Goal: Task Accomplishment & Management: Use online tool/utility

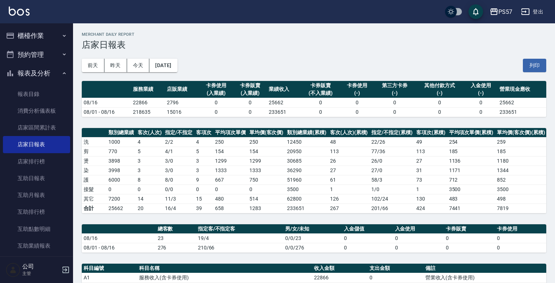
click at [41, 40] on button "櫃檯作業" at bounding box center [36, 35] width 67 height 19
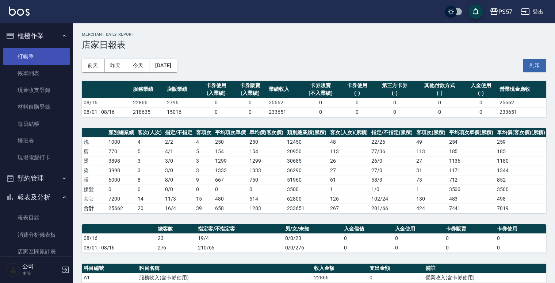
click at [33, 57] on link "打帳單" at bounding box center [36, 56] width 67 height 17
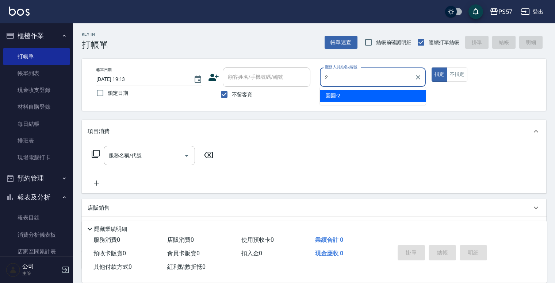
type input "圓圓-2"
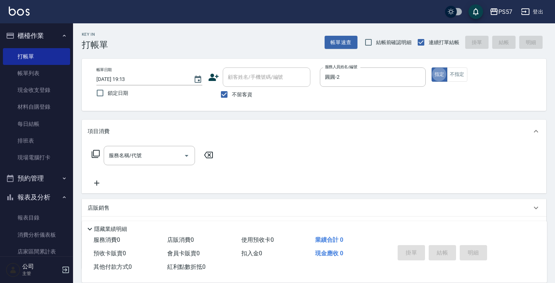
type button "true"
click at [117, 166] on div "服務名稱/代號 服務名稱/代號" at bounding box center [153, 167] width 130 height 42
click at [117, 164] on div "服務名稱/代號" at bounding box center [149, 155] width 91 height 19
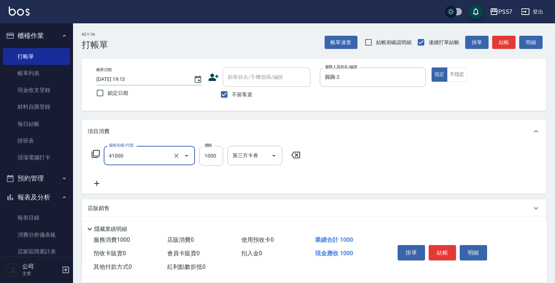
type input "任義金額燙髮(41000)"
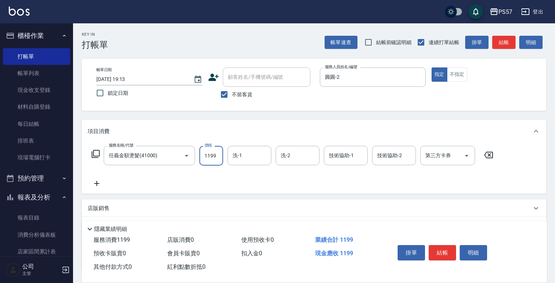
type input "1199"
click at [95, 180] on icon at bounding box center [97, 183] width 18 height 9
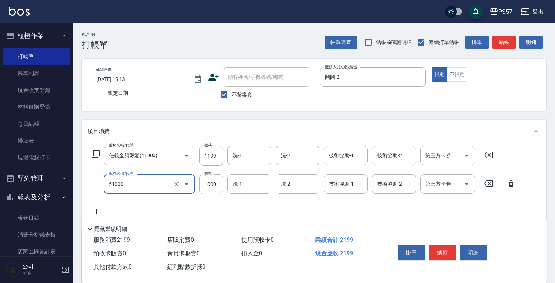
type input "任意金額染髮(51000)"
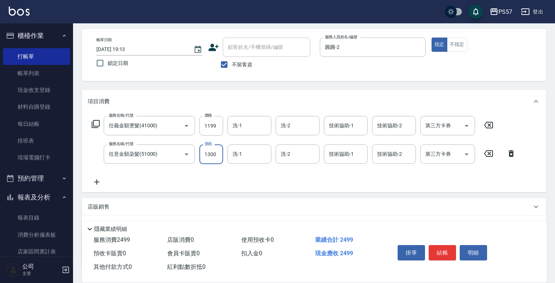
scroll to position [84, 0]
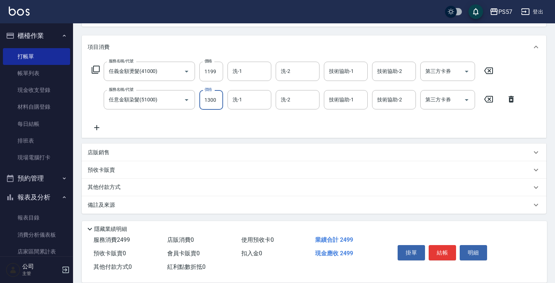
type input "1300"
click at [92, 128] on icon at bounding box center [97, 127] width 18 height 9
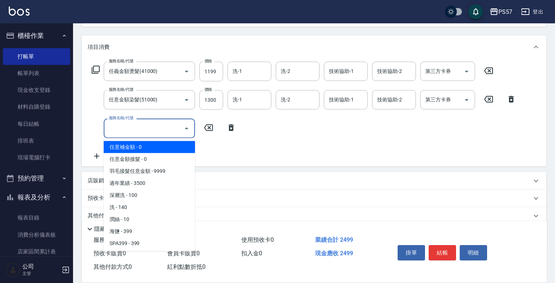
click at [146, 130] on input "服務名稱/代號" at bounding box center [144, 128] width 74 height 13
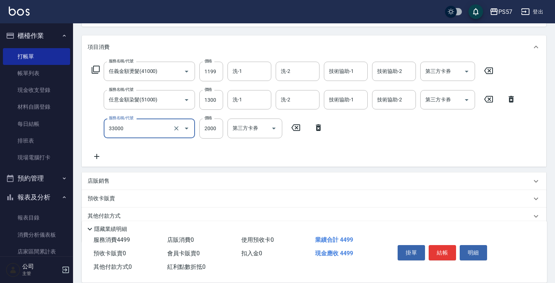
type input "韓氏鍍膜(33000)"
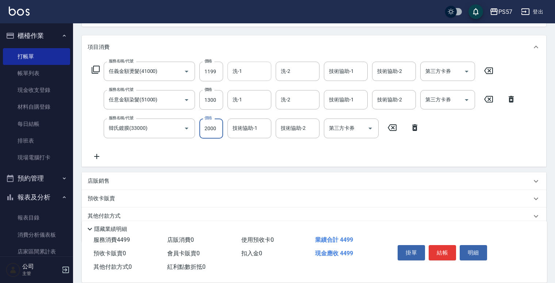
click at [233, 72] on input "洗-1" at bounding box center [249, 71] width 37 height 13
type input "圓圓-2"
click at [254, 108] on div "洗-1" at bounding box center [250, 99] width 44 height 19
type input "圓圓-2"
click at [229, 129] on div "技術協助-1" at bounding box center [250, 128] width 44 height 19
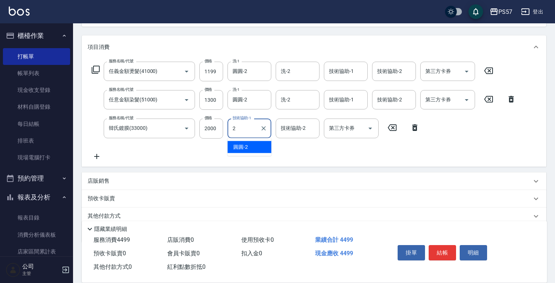
type input "圓圓-2"
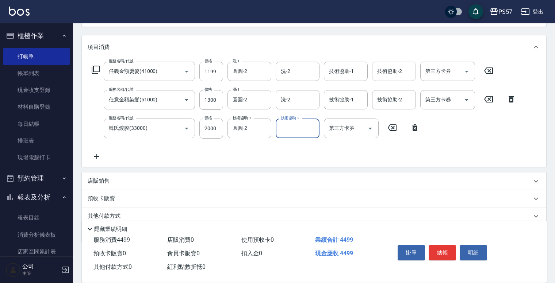
click at [388, 68] on div "技術協助-2 技術協助-2" at bounding box center [394, 71] width 44 height 19
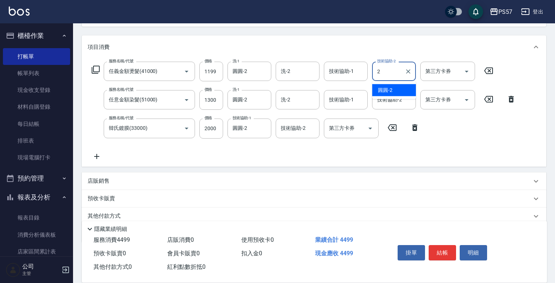
type input "圓圓-2"
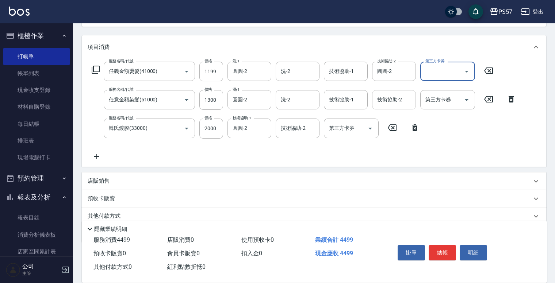
click at [374, 96] on div "技術協助-2" at bounding box center [394, 99] width 44 height 19
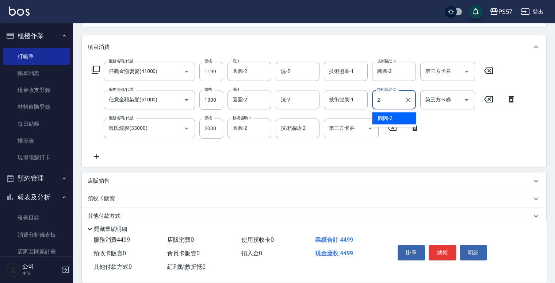
type input "圓圓-2"
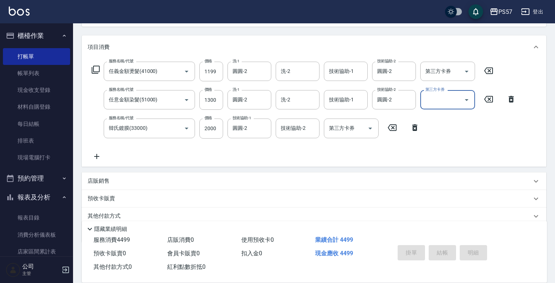
type input "[DATE] 19:14"
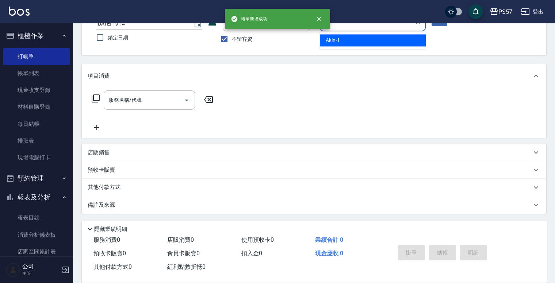
type input "Akin-1"
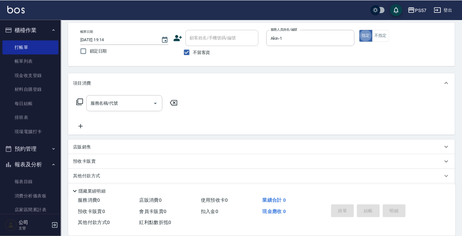
scroll to position [0, 0]
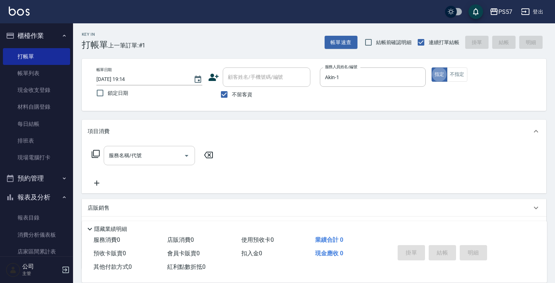
click at [134, 152] on input "服務名稱/代號" at bounding box center [144, 155] width 74 height 13
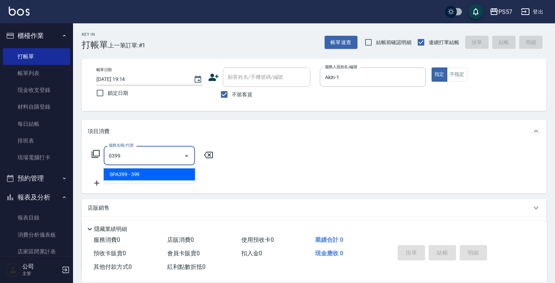
type input "SPA399(0399)"
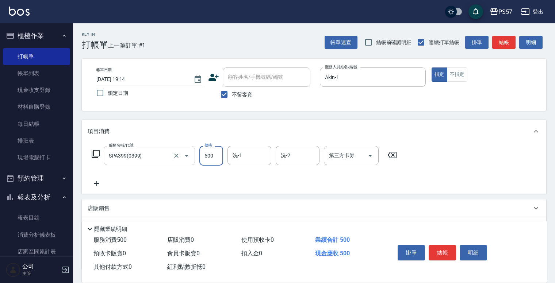
type input "500"
type input "Akin-1"
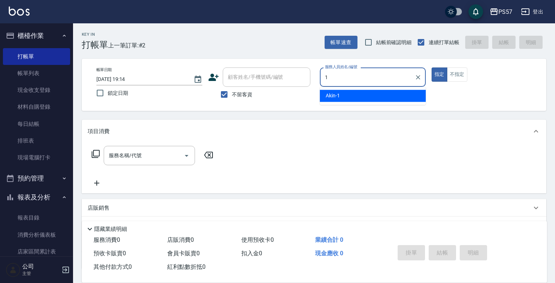
type input "Akin-1"
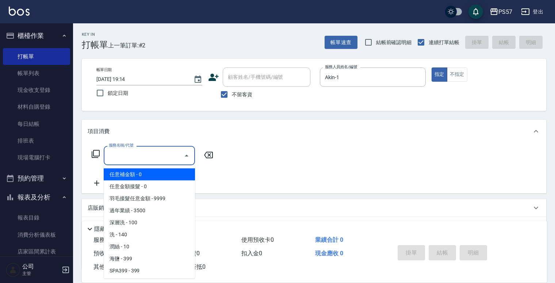
click at [158, 150] on input "服務名稱/代號" at bounding box center [144, 155] width 74 height 13
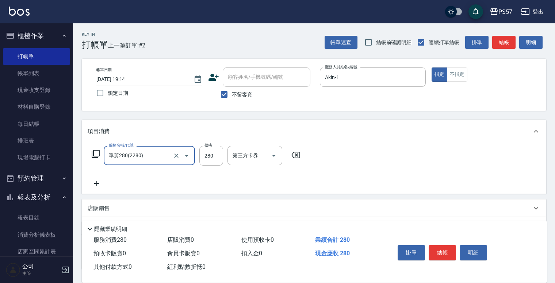
type input "單剪280(2280)"
type input "300"
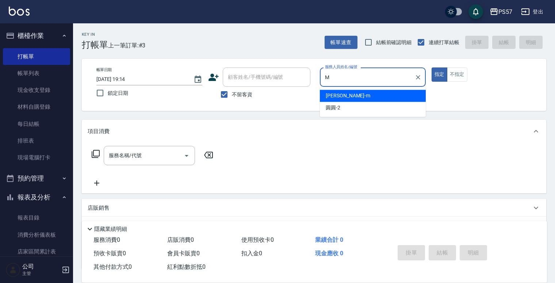
type input "[PERSON_NAME]-m"
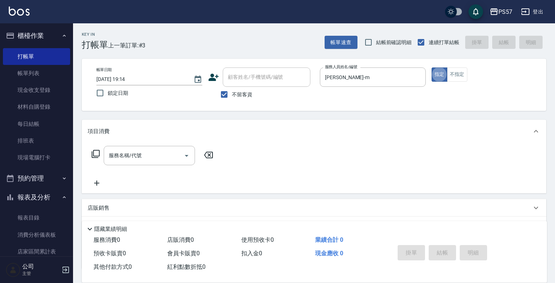
click at [134, 159] on input "服務名稱/代號" at bounding box center [144, 155] width 74 height 13
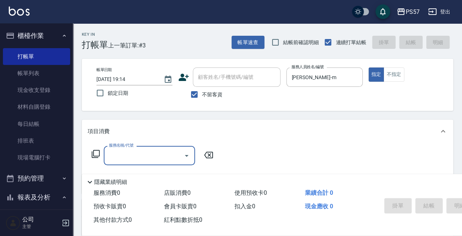
click at [125, 153] on div "服務名稱/代號 服務名稱/代號" at bounding box center [149, 155] width 91 height 19
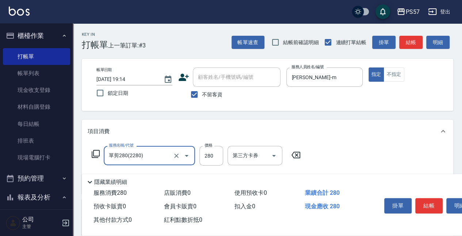
type input "單剪280(2280)"
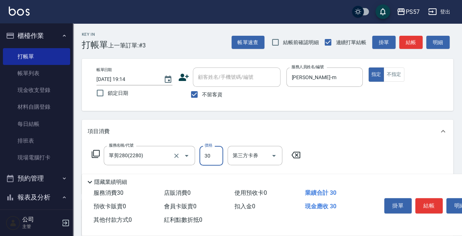
type input "300"
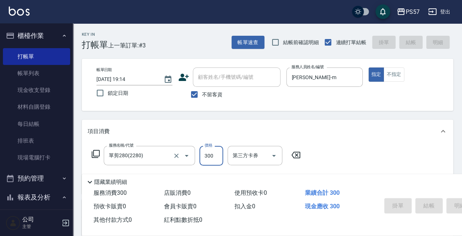
type input "[DATE] 19:15"
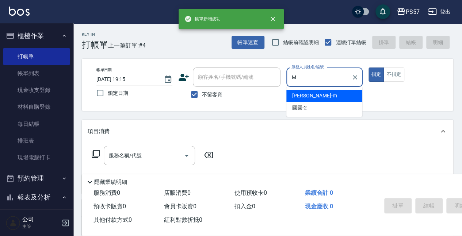
type input "[PERSON_NAME]-m"
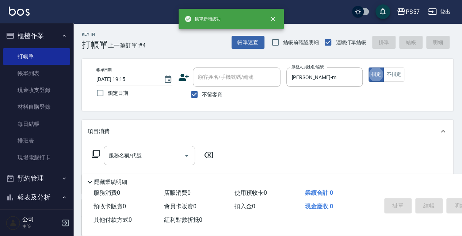
click at [121, 154] on input "服務名稱/代號" at bounding box center [144, 155] width 74 height 13
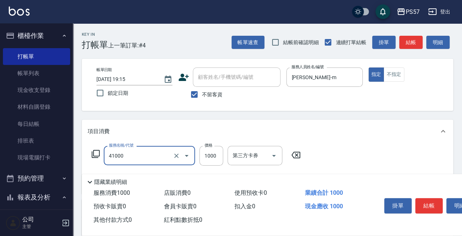
type input "任義金額燙髮(41000)"
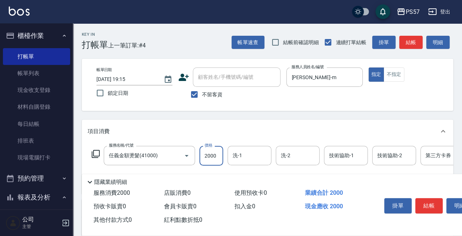
type input "2000"
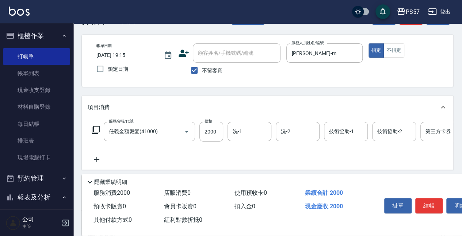
click at [92, 161] on icon at bounding box center [97, 159] width 18 height 9
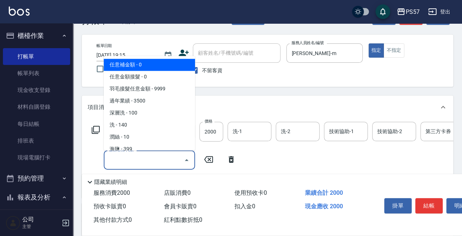
click at [132, 159] on input "服務名稱/代號" at bounding box center [144, 160] width 74 height 13
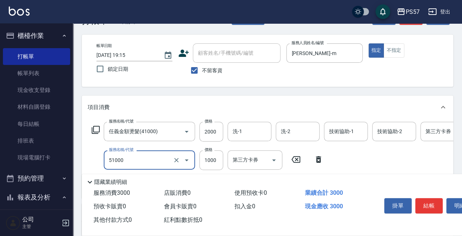
type input "任意金額染髮(51000)"
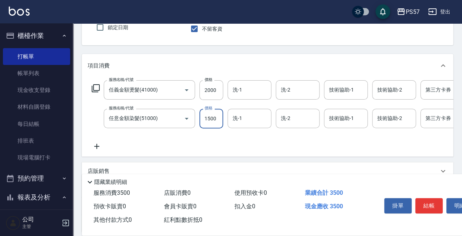
scroll to position [73, 0]
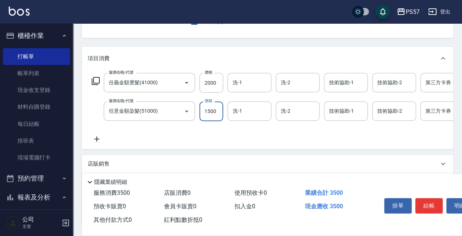
type input "1500"
click at [96, 137] on icon at bounding box center [97, 139] width 18 height 9
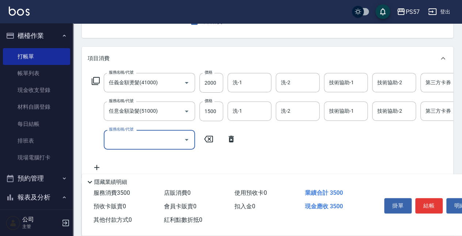
click at [134, 141] on input "服務名稱/代號" at bounding box center [144, 139] width 74 height 13
type input "SPA699(0699)"
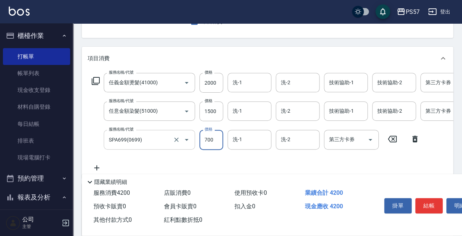
scroll to position [122, 0]
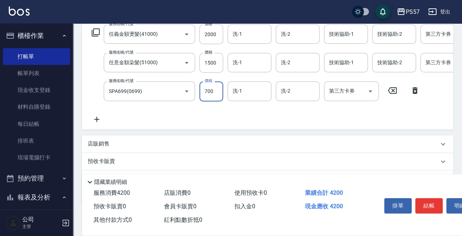
type input "700"
click at [104, 120] on icon at bounding box center [97, 119] width 18 height 9
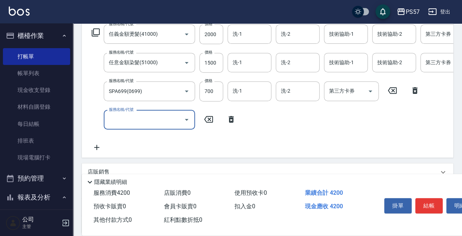
click at [119, 117] on input "服務名稱/代號" at bounding box center [144, 120] width 74 height 13
type input "刮痧(6250)"
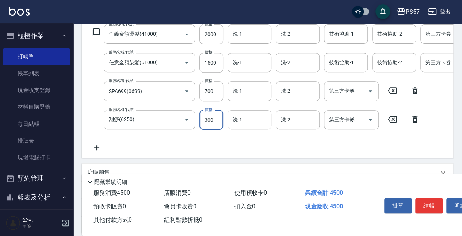
type input "300"
click at [100, 150] on icon at bounding box center [97, 148] width 18 height 9
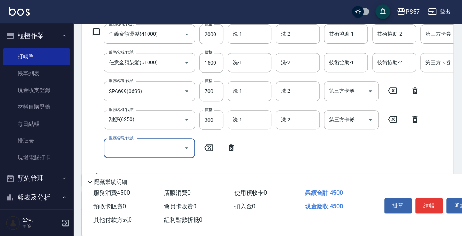
click at [138, 145] on div "服務名稱/代號 服務名稱/代號" at bounding box center [149, 148] width 91 height 19
type input "600護(3600)"
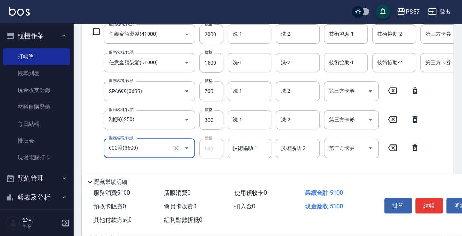
click at [247, 35] on input "洗-1" at bounding box center [249, 34] width 37 height 13
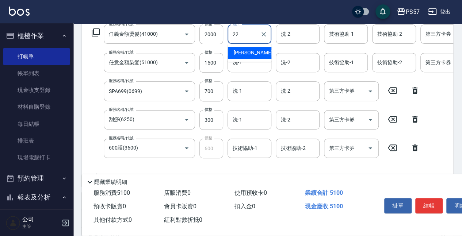
type input "[PERSON_NAME]-22"
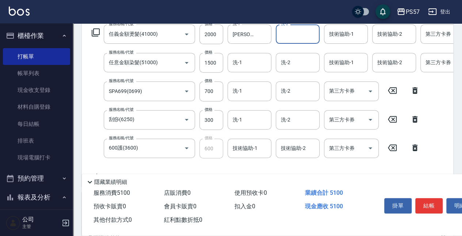
click at [245, 75] on div "服務名稱/代號 任義金額燙髮(41000) 服務名稱/代號 價格 2000 價格 洗-1 [PERSON_NAME]-22 洗-1 洗-2 洗-2 技術協助-…" at bounding box center [304, 102] width 433 height 156
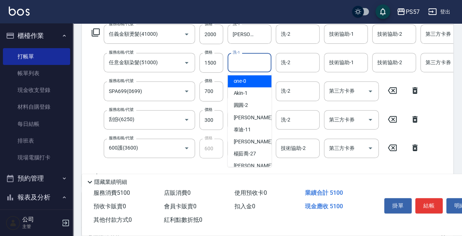
click at [245, 64] on input "洗-1" at bounding box center [249, 62] width 37 height 13
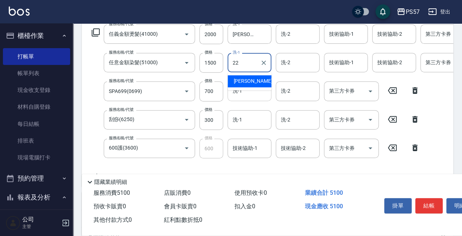
type input "[PERSON_NAME]-22"
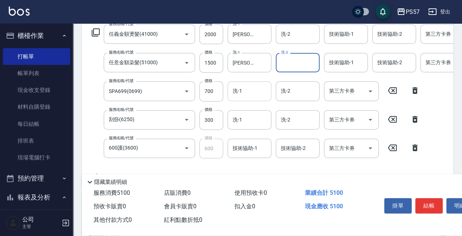
click at [245, 89] on input "洗-1" at bounding box center [249, 91] width 37 height 13
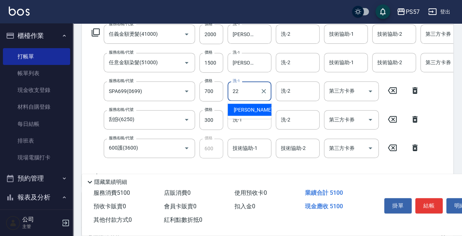
type input "[PERSON_NAME]-22"
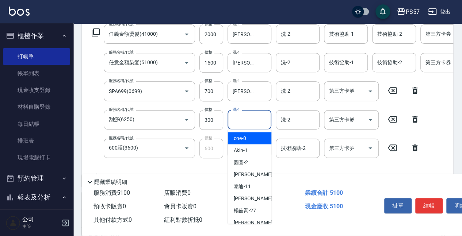
click at [237, 120] on input "洗-1" at bounding box center [249, 120] width 37 height 13
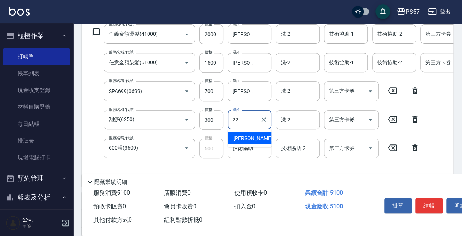
type input "[PERSON_NAME]-22"
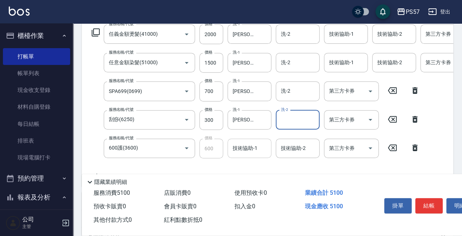
click at [248, 154] on input "技術協助-1" at bounding box center [249, 148] width 37 height 13
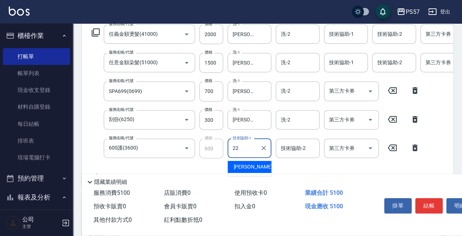
type input "[PERSON_NAME]-22"
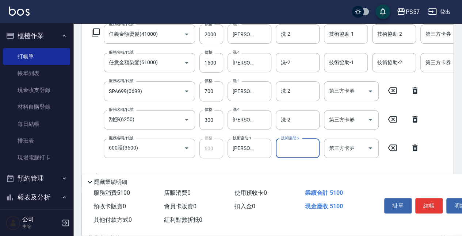
click at [358, 39] on input "技術協助-1" at bounding box center [345, 34] width 37 height 13
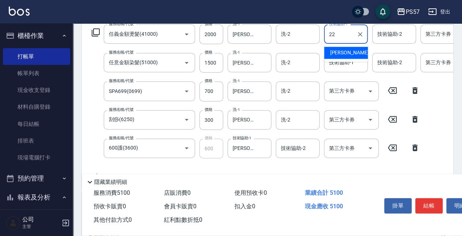
type input "[PERSON_NAME]-22"
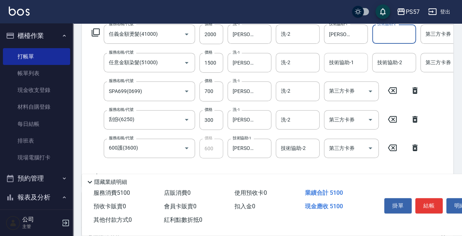
click at [336, 64] on input "技術協助-1" at bounding box center [345, 62] width 37 height 13
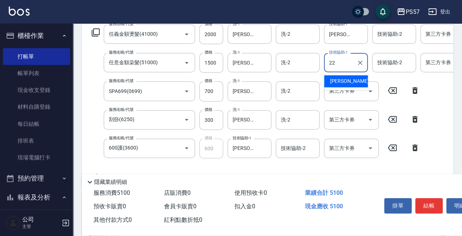
type input "[PERSON_NAME]-22"
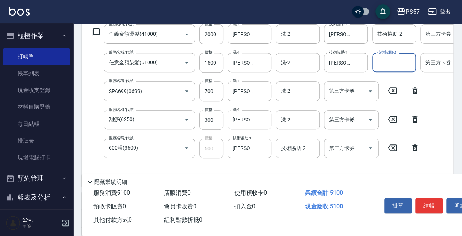
click at [427, 43] on div "第三方卡券" at bounding box center [447, 33] width 55 height 19
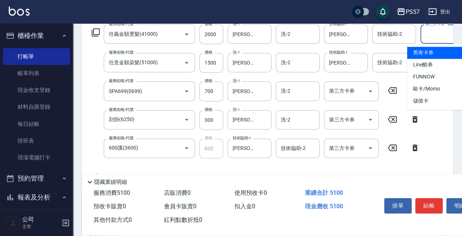
scroll to position [0, 8]
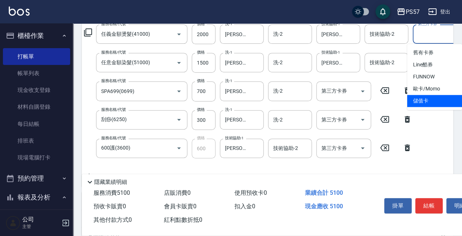
click at [439, 102] on span "儲值卡" at bounding box center [434, 101] width 55 height 12
type input "儲值卡"
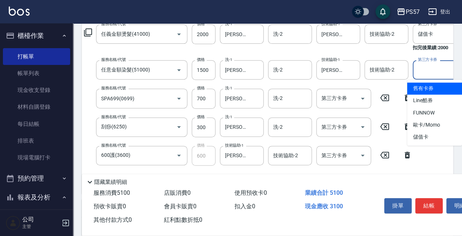
click at [432, 65] on div "第三方卡券 第三方卡券" at bounding box center [440, 69] width 55 height 19
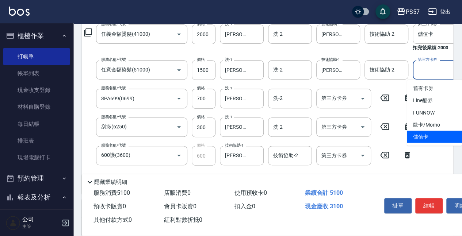
click at [430, 136] on span "儲值卡" at bounding box center [434, 137] width 55 height 12
type input "儲值卡"
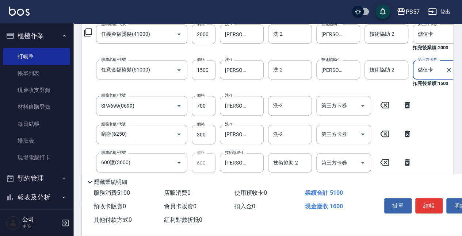
click at [351, 112] on input "第三方卡券" at bounding box center [338, 105] width 37 height 13
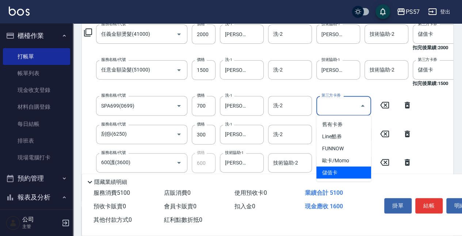
click at [343, 167] on span "儲值卡" at bounding box center [343, 173] width 55 height 12
type input "儲值卡"
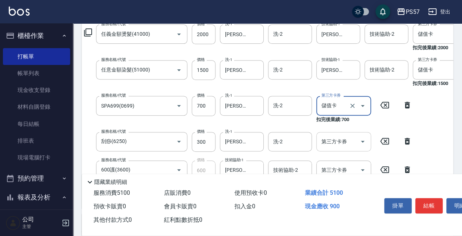
click at [331, 142] on input "第三方卡券" at bounding box center [338, 142] width 37 height 13
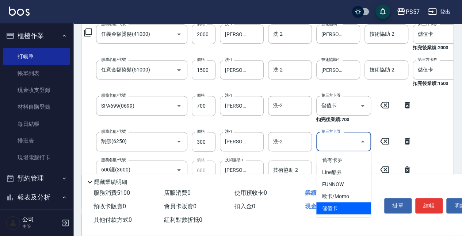
click at [323, 202] on span "儲值卡" at bounding box center [343, 208] width 55 height 12
type input "儲值卡"
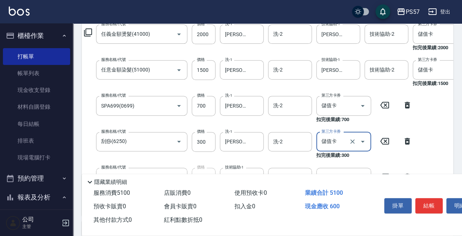
scroll to position [146, 0]
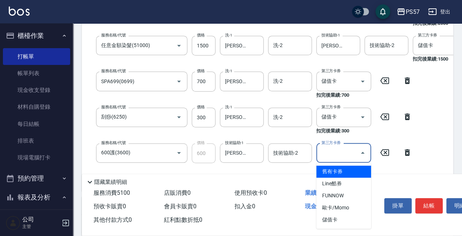
click at [338, 151] on input "第三方卡券" at bounding box center [338, 153] width 37 height 13
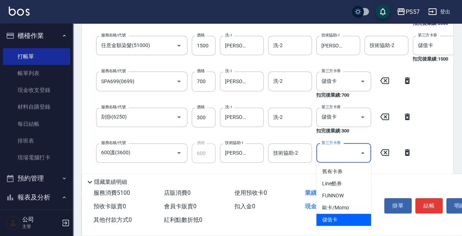
click at [336, 217] on span "儲值卡" at bounding box center [343, 220] width 55 height 12
type input "儲值卡"
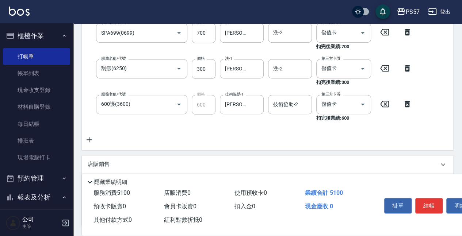
click at [89, 142] on icon at bounding box center [89, 139] width 5 height 5
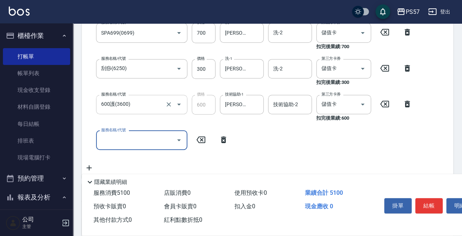
scroll to position [181, 0]
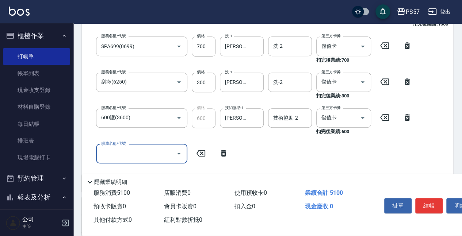
click at [136, 148] on input "服務名稱/代號" at bounding box center [136, 154] width 74 height 13
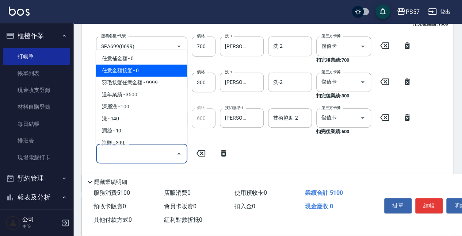
click at [136, 72] on span "任意金額接髮 - 0" at bounding box center [141, 71] width 91 height 12
type input "任意金額接髮(000)"
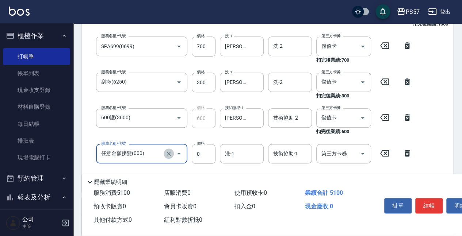
click at [170, 157] on icon "Clear" at bounding box center [168, 153] width 7 height 7
click at [152, 154] on input "服務名稱/代號" at bounding box center [131, 154] width 64 height 13
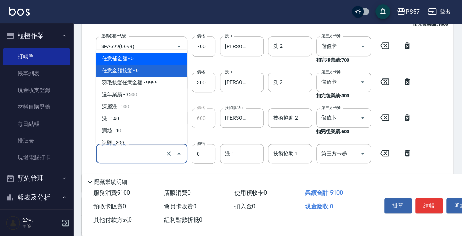
click at [124, 53] on span "任意補金額 - 0" at bounding box center [141, 59] width 91 height 12
type input "任意補金額(00)"
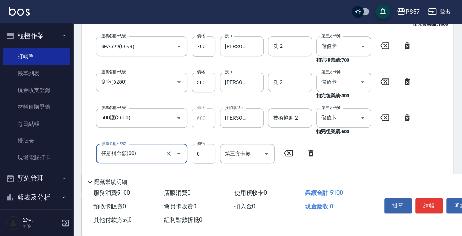
click at [207, 159] on input "0" at bounding box center [204, 154] width 24 height 20
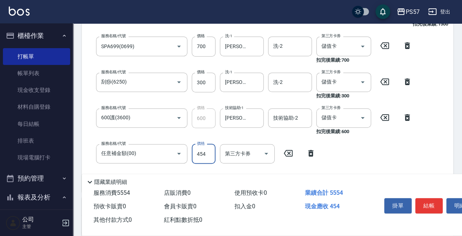
type input "4549"
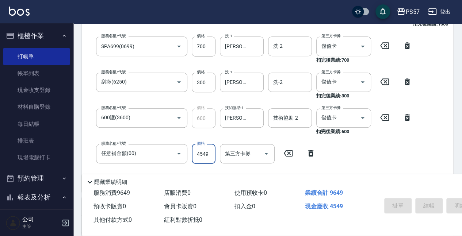
type input "[DATE] 19:16"
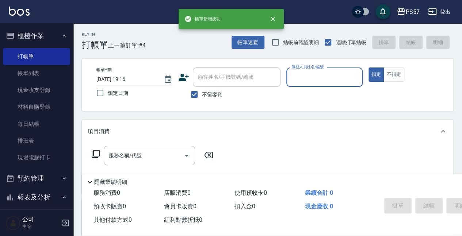
scroll to position [0, 0]
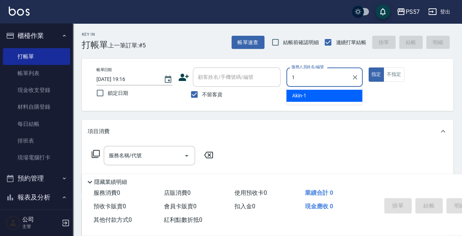
type input "Akin-1"
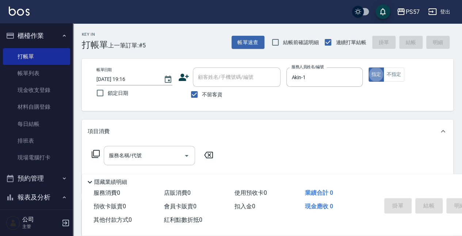
click at [136, 164] on div "服務名稱/代號" at bounding box center [149, 155] width 91 height 19
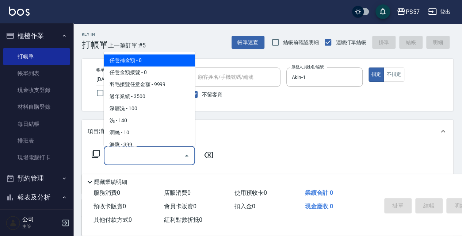
type input "0"
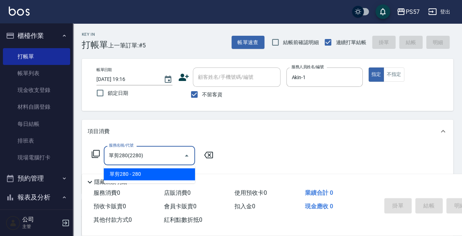
type input "單剪280(2280)"
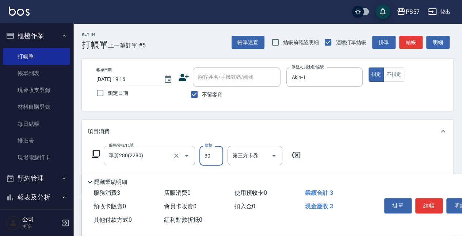
type input "300"
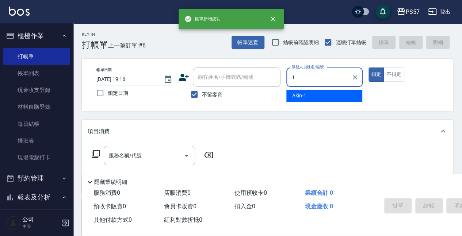
type input "Akin-1"
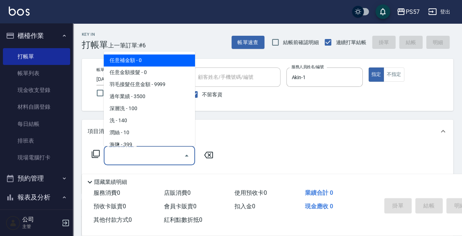
click at [131, 158] on input "服務名稱/代號" at bounding box center [144, 155] width 74 height 13
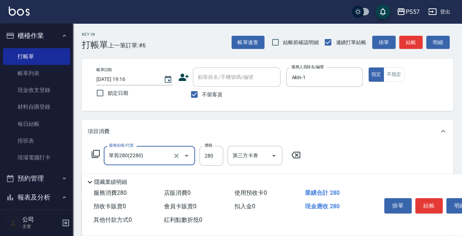
type input "單剪280(2280)"
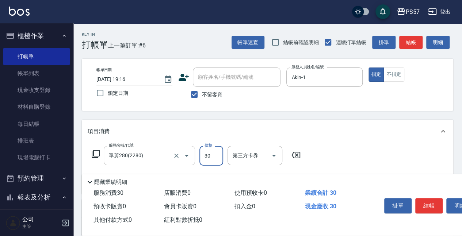
type input "300"
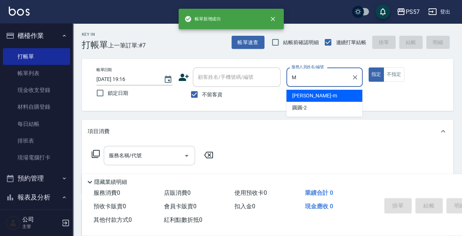
type input "[PERSON_NAME]-m"
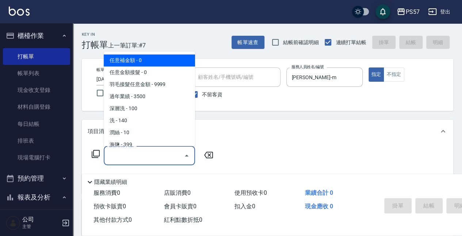
click at [119, 158] on input "服務名稱/代號" at bounding box center [144, 155] width 74 height 13
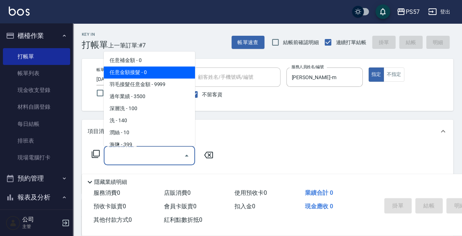
click at [143, 70] on span "任意金額接髮 - 0" at bounding box center [149, 73] width 91 height 12
type input "任意金額接髮(000)"
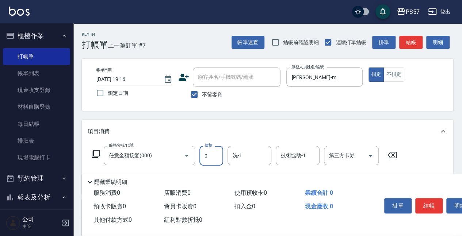
click at [210, 155] on input "0" at bounding box center [211, 156] width 24 height 20
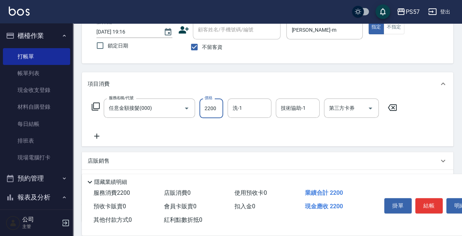
scroll to position [49, 0]
type input "2200"
click at [101, 133] on icon at bounding box center [97, 135] width 18 height 9
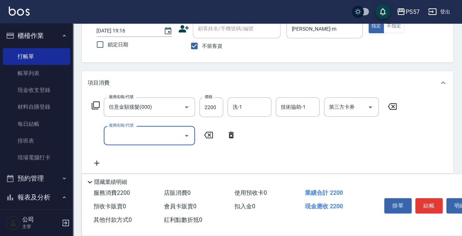
click at [119, 134] on input "服務名稱/代號" at bounding box center [144, 135] width 74 height 13
type input "SPA499(0499)"
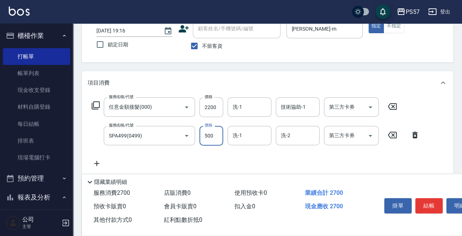
type input "500"
click at [91, 163] on icon at bounding box center [97, 163] width 18 height 9
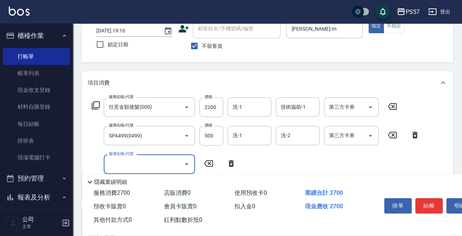
click at [127, 160] on input "服務名稱/代號" at bounding box center [144, 164] width 74 height 13
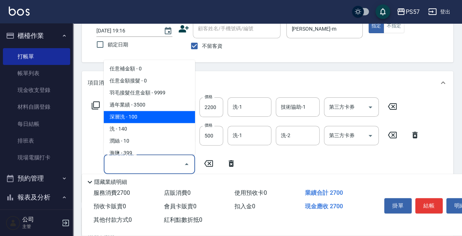
click at [123, 121] on span "深層洗 - 100" at bounding box center [149, 117] width 91 height 12
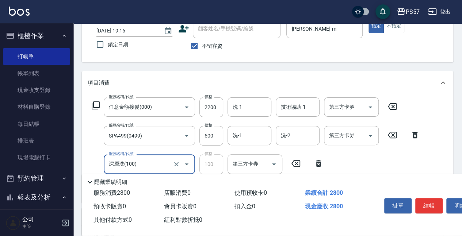
type input "深層洗(100)"
click at [244, 100] on div "洗-1" at bounding box center [250, 107] width 44 height 19
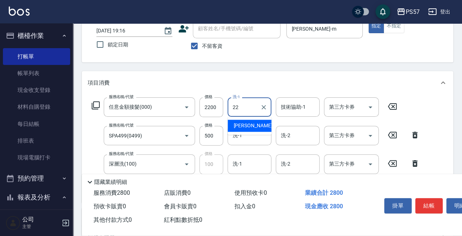
type input "[PERSON_NAME]-22"
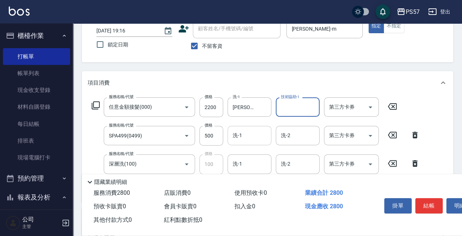
click at [243, 142] on input "洗-1" at bounding box center [249, 135] width 37 height 13
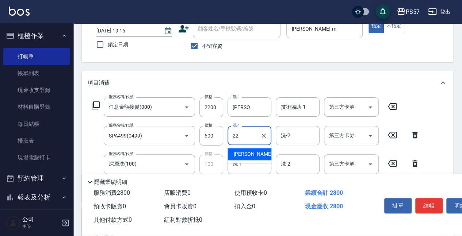
type input "[PERSON_NAME]-22"
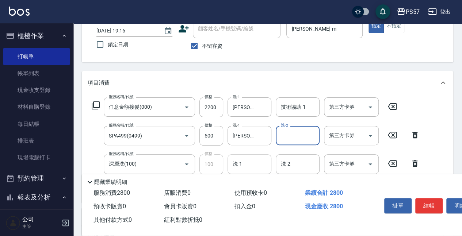
click at [249, 161] on input "洗-1" at bounding box center [249, 164] width 37 height 13
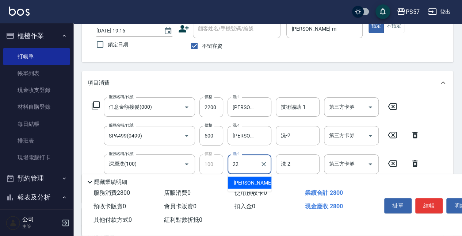
type input "[PERSON_NAME]-22"
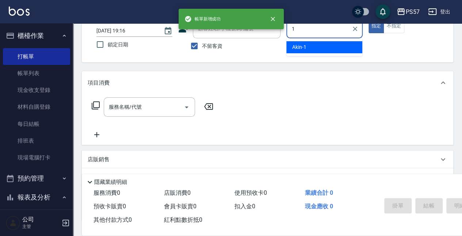
type input "Akin-1"
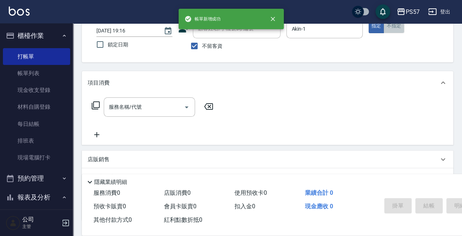
click at [400, 29] on button "不指定" at bounding box center [394, 26] width 20 height 14
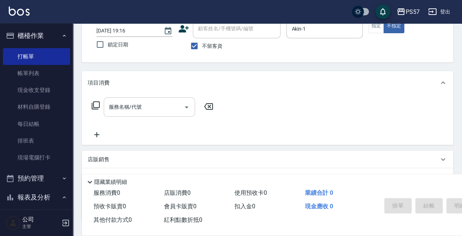
click at [150, 104] on input "服務名稱/代號" at bounding box center [144, 107] width 74 height 13
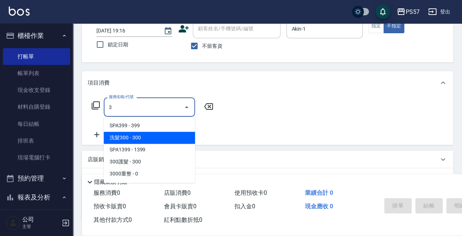
click at [148, 138] on span "洗髮300 - 300" at bounding box center [149, 138] width 91 height 12
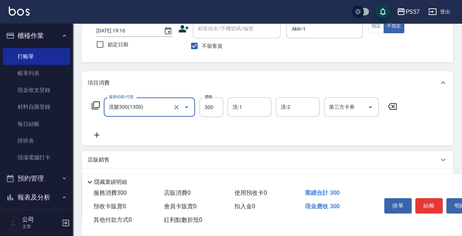
type input "洗髮300(1300)"
click at [101, 139] on icon at bounding box center [97, 135] width 18 height 9
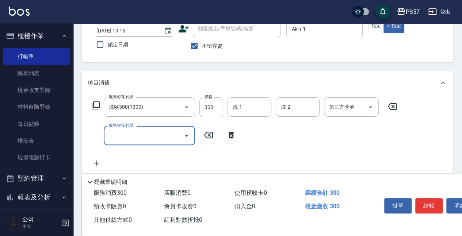
click at [117, 133] on input "服務名稱/代號" at bounding box center [144, 135] width 74 height 13
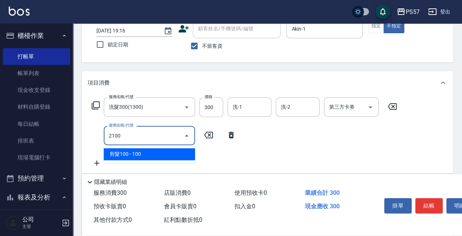
type input "剪髮100(2100)"
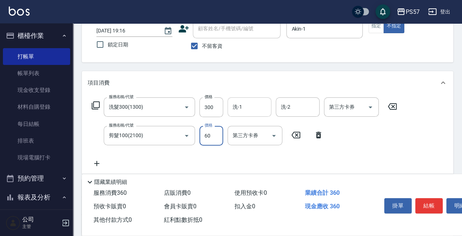
type input "60"
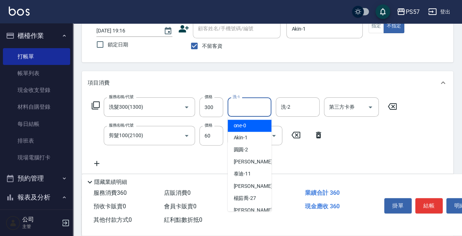
click at [241, 101] on input "洗-1" at bounding box center [249, 107] width 37 height 13
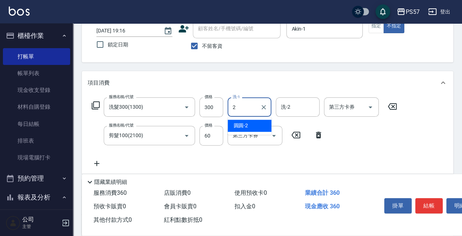
type input "2"
type input "Akin-1"
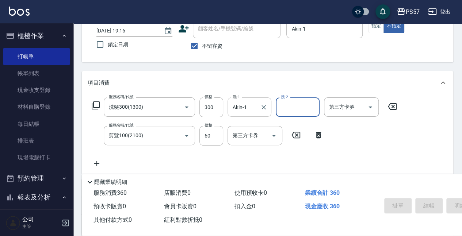
type input "[DATE] 19:17"
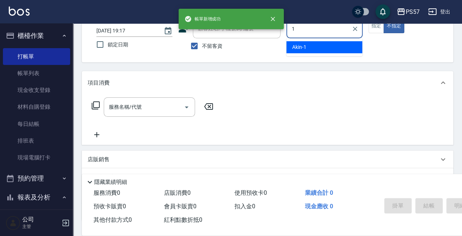
type input "Akin-1"
type button "false"
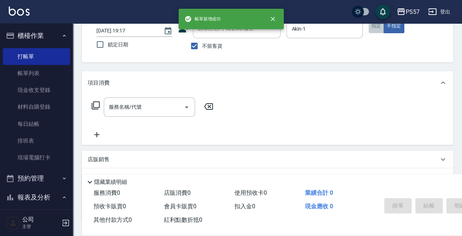
click at [370, 28] on button "指定" at bounding box center [377, 26] width 16 height 14
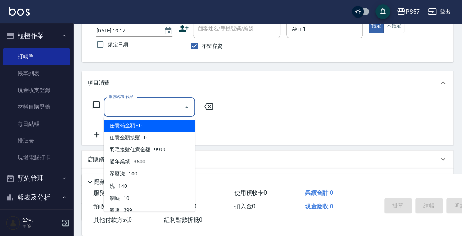
click at [121, 111] on input "服務名稱/代號" at bounding box center [144, 107] width 74 height 13
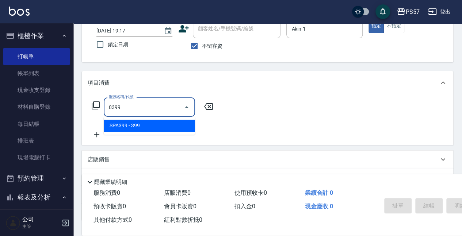
type input "SPA399(0399)"
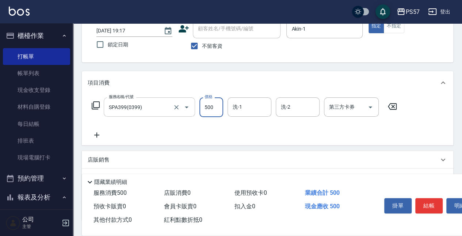
type input "500"
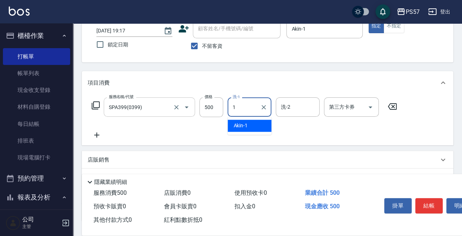
type input "Akin-1"
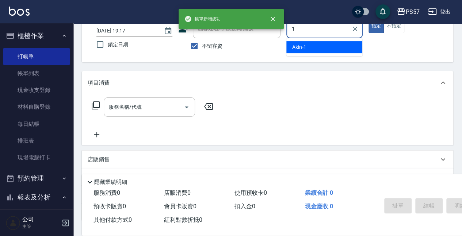
type input "Akin-1"
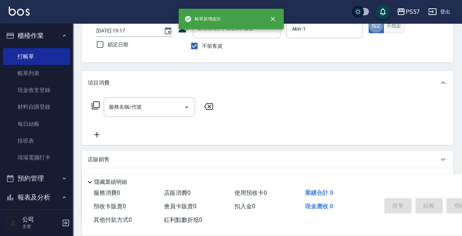
click at [397, 30] on button "不指定" at bounding box center [394, 26] width 20 height 14
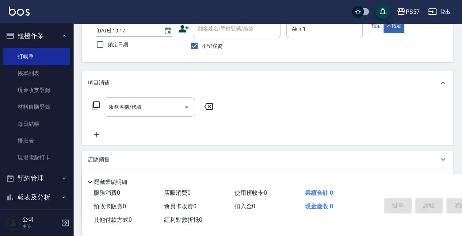
click at [142, 99] on div "服務名稱/代號" at bounding box center [149, 107] width 91 height 19
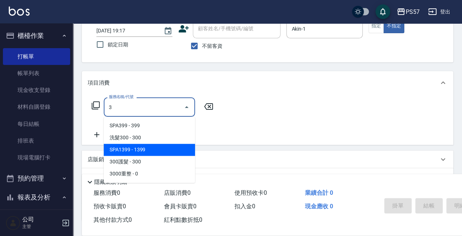
click at [134, 145] on span "SPA1399 - 1399" at bounding box center [149, 150] width 91 height 12
type input "SPA1399(1399)"
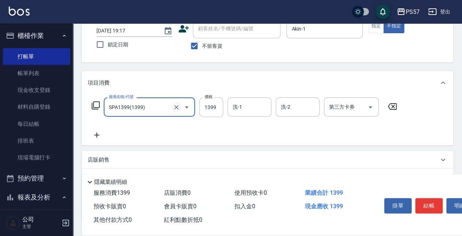
click at [172, 110] on div at bounding box center [181, 107] width 20 height 19
click at [184, 108] on icon "Open" at bounding box center [186, 107] width 9 height 9
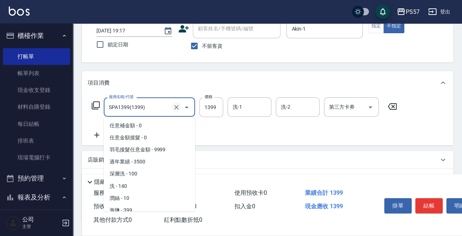
scroll to position [113, 0]
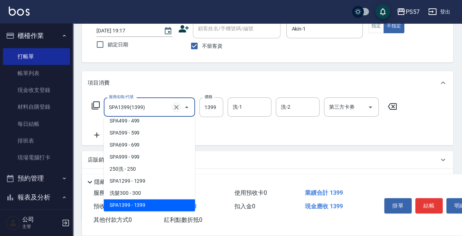
click at [178, 108] on icon "Clear" at bounding box center [176, 107] width 7 height 7
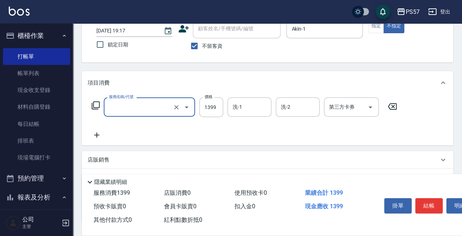
click at [145, 108] on input "服務名稱/代號" at bounding box center [139, 107] width 64 height 13
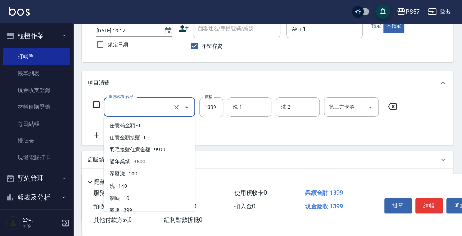
click at [145, 108] on input "服務名稱/代號" at bounding box center [139, 107] width 64 height 13
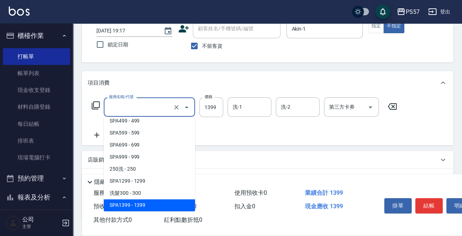
scroll to position [0, 0]
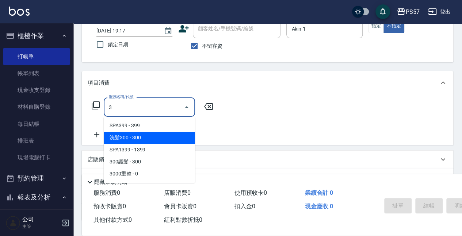
click at [144, 141] on span "洗髮300 - 300" at bounding box center [149, 138] width 91 height 12
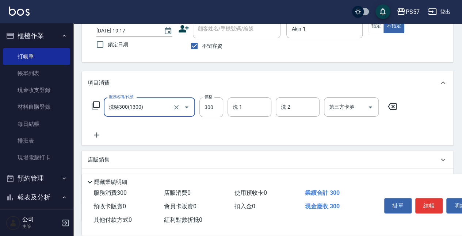
type input "洗髮300(1300)"
click at [99, 131] on icon at bounding box center [97, 135] width 18 height 9
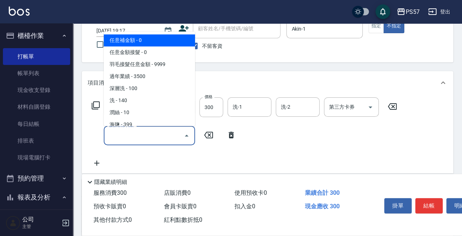
click at [128, 132] on input "服務名稱/代號" at bounding box center [144, 135] width 74 height 13
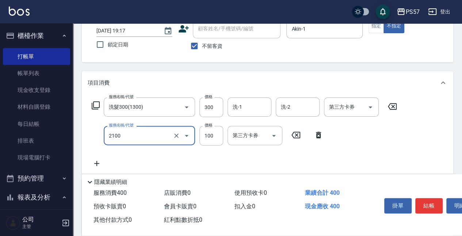
type input "剪髮100(2100)"
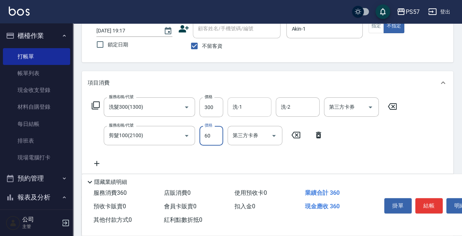
click at [244, 114] on div "洗-1" at bounding box center [250, 107] width 44 height 19
type input "60"
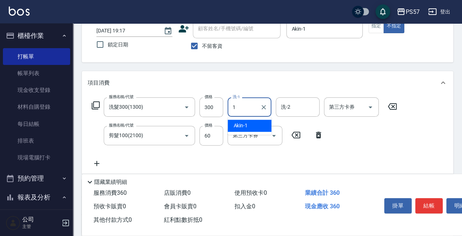
type input "Akin-1"
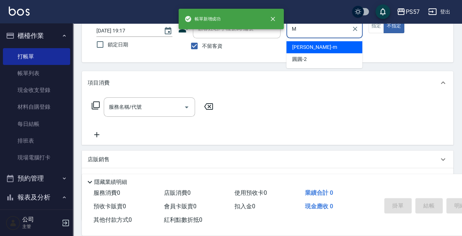
type input "[PERSON_NAME]-m"
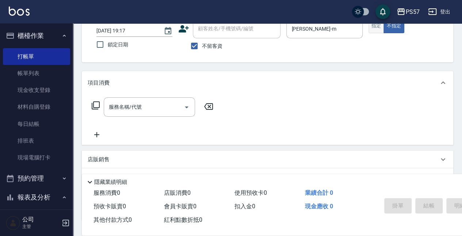
click at [377, 26] on button "指定" at bounding box center [377, 26] width 16 height 14
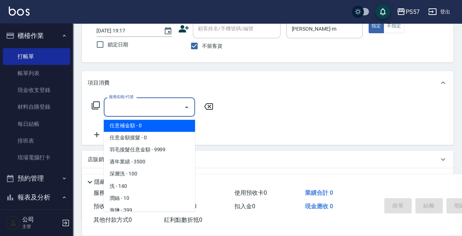
click at [135, 112] on input "服務名稱/代號" at bounding box center [144, 107] width 74 height 13
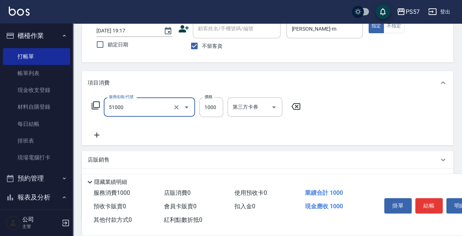
type input "任意金額染髮(51000)"
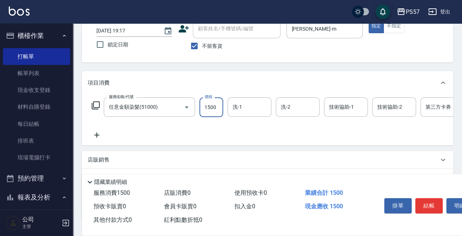
type input "1500"
click at [99, 134] on icon at bounding box center [97, 135] width 18 height 9
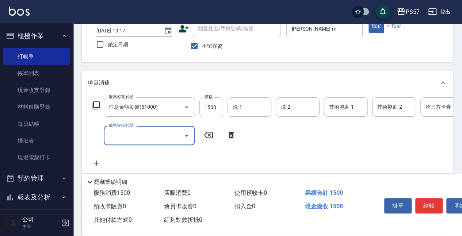
click at [143, 133] on input "服務名稱/代號" at bounding box center [144, 135] width 74 height 13
type input "SPA699(0699)"
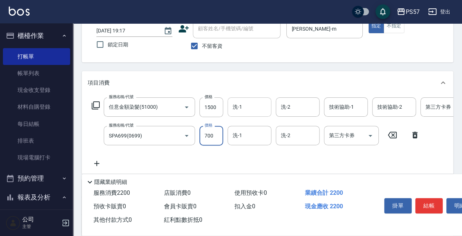
click at [257, 100] on div "洗-1" at bounding box center [250, 107] width 44 height 19
type input "700"
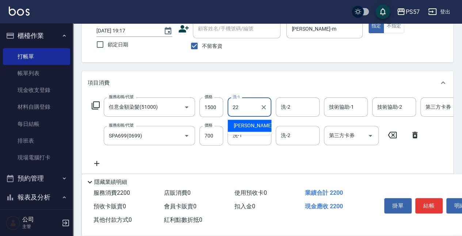
type input "[PERSON_NAME]-22"
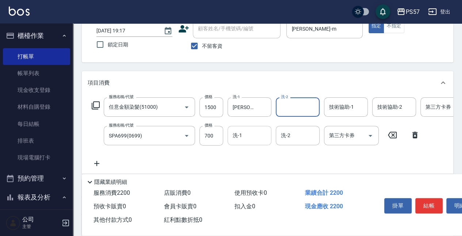
click at [247, 140] on input "洗-1" at bounding box center [249, 135] width 37 height 13
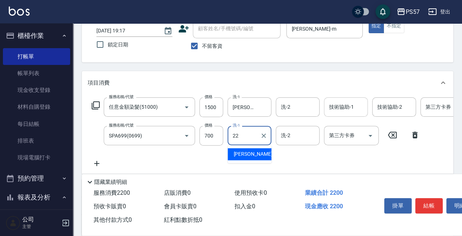
type input "[PERSON_NAME]-22"
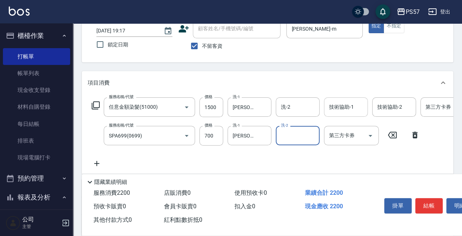
click at [366, 100] on div "技術協助-1" at bounding box center [346, 107] width 44 height 19
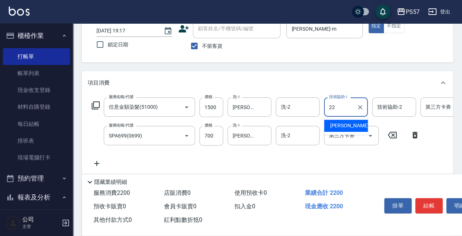
type input "[PERSON_NAME]-22"
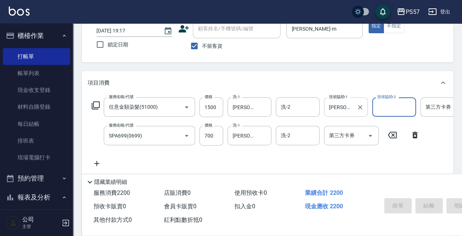
type input "[DATE] 19:18"
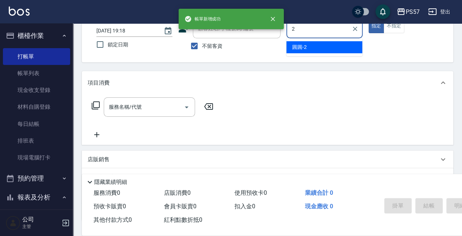
type input "圓圓-2"
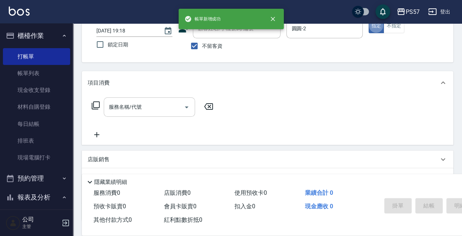
click at [151, 112] on input "服務名稱/代號" at bounding box center [144, 107] width 74 height 13
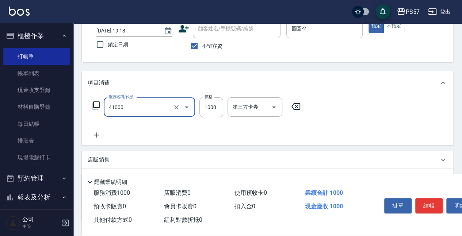
type input "任義金額燙髮(41000)"
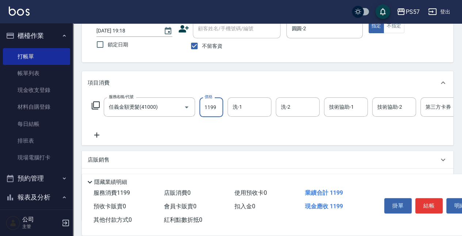
type input "1199"
click at [98, 139] on icon at bounding box center [97, 135] width 18 height 9
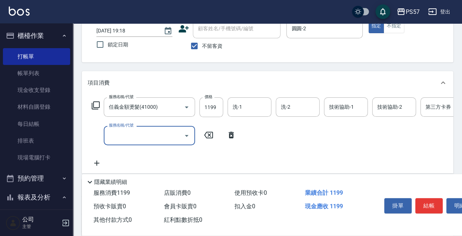
click at [121, 131] on input "服務名稱/代號" at bounding box center [144, 135] width 74 height 13
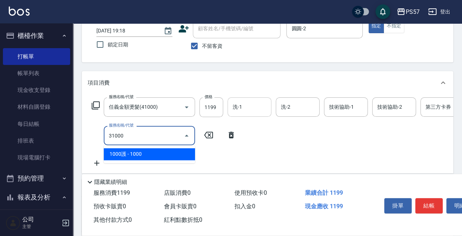
type input "1000護(31000)"
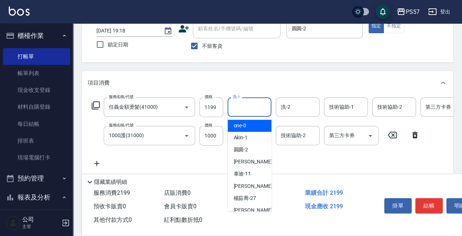
click at [232, 101] on input "洗-1" at bounding box center [249, 107] width 37 height 13
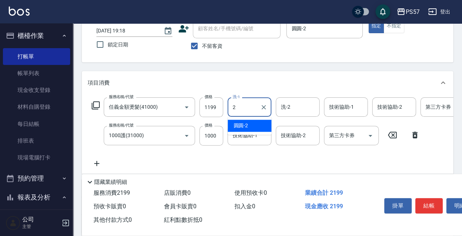
type input "圓圓-2"
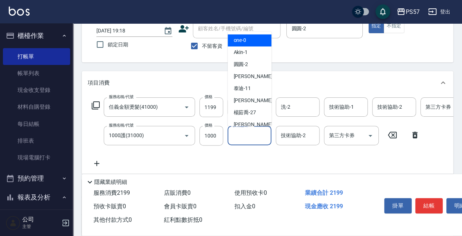
click at [236, 140] on input "技術協助-1" at bounding box center [249, 135] width 37 height 13
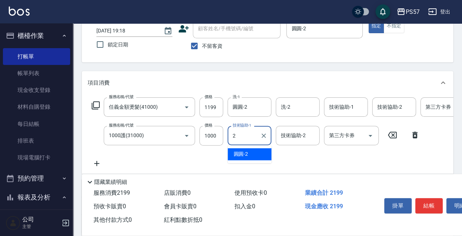
type input "圓圓-2"
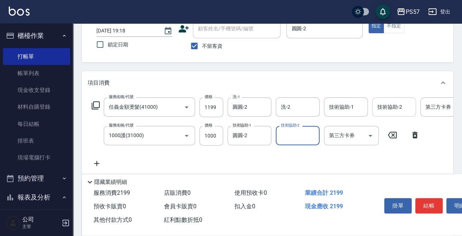
click at [373, 99] on div "技術協助-2" at bounding box center [394, 107] width 44 height 19
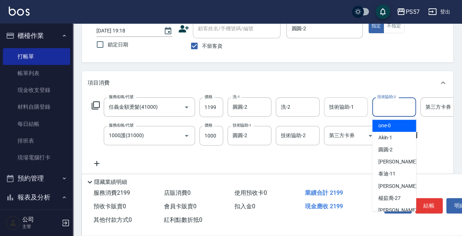
click at [346, 108] on input "技術協助-1" at bounding box center [345, 107] width 37 height 13
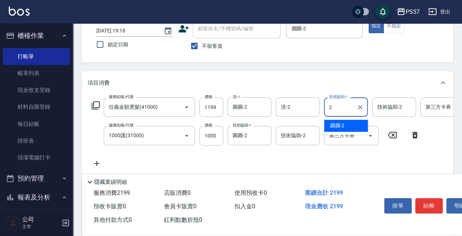
type input "圓圓-2"
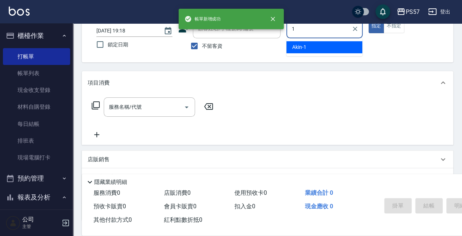
type input "Akin-1"
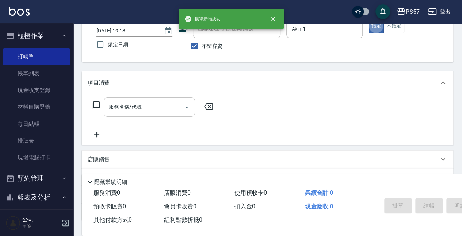
click at [144, 113] on input "服務名稱/代號" at bounding box center [144, 107] width 74 height 13
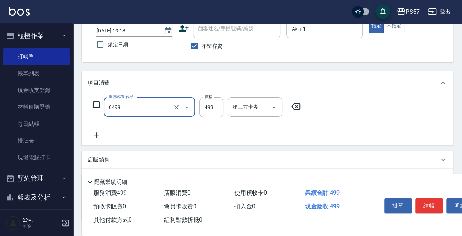
type input "SPA499(0499)"
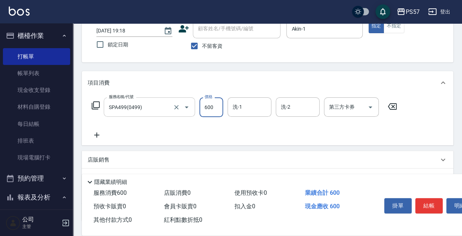
type input "600"
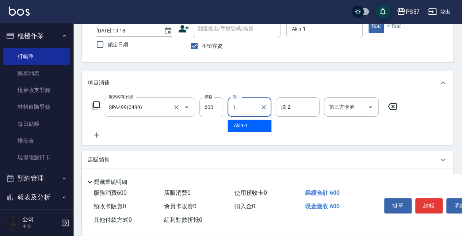
type input "Akin-1"
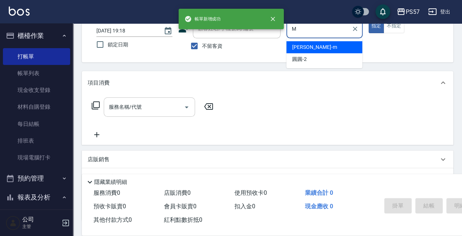
type input "[PERSON_NAME]-m"
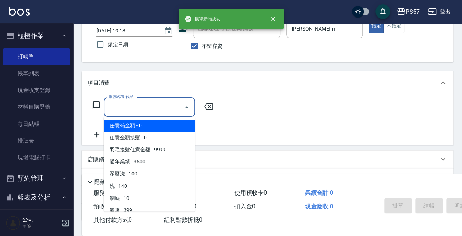
click at [142, 107] on input "服務名稱/代號" at bounding box center [144, 107] width 74 height 13
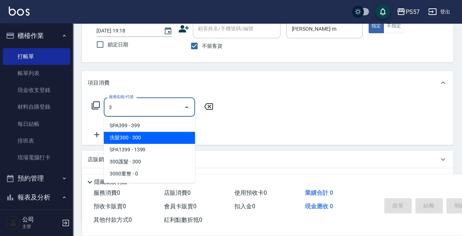
click at [143, 138] on span "洗髮300 - 300" at bounding box center [149, 138] width 91 height 12
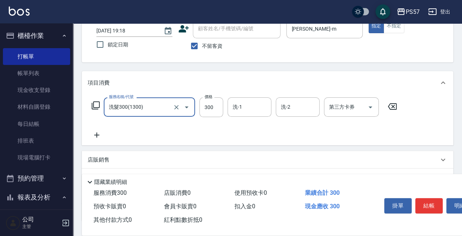
type input "洗髮300(1300)"
click at [100, 135] on icon at bounding box center [97, 135] width 18 height 9
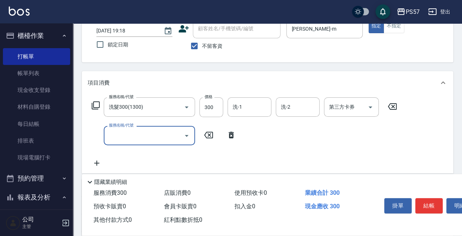
click at [123, 134] on input "服務名稱/代號" at bounding box center [144, 135] width 74 height 13
type input "剪髮100(2100)"
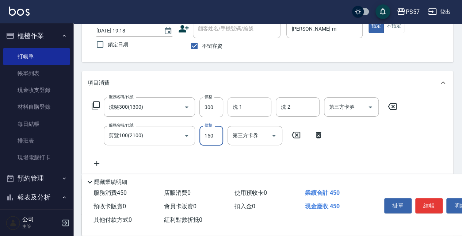
type input "150"
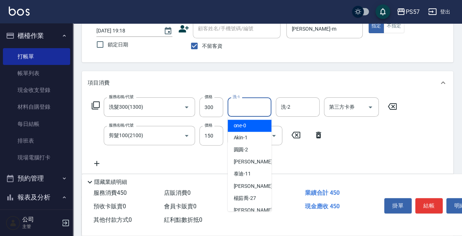
click at [241, 105] on input "洗-1" at bounding box center [249, 107] width 37 height 13
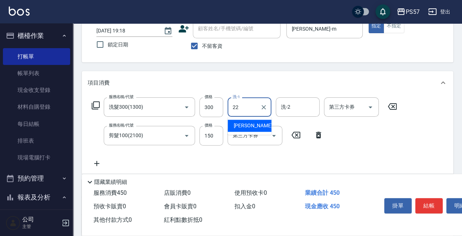
type input "[PERSON_NAME]-22"
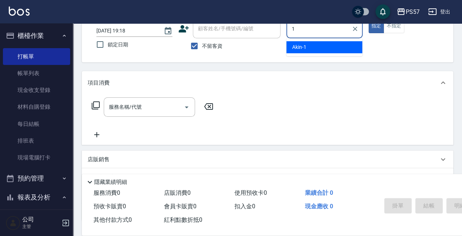
type input "Akin-1"
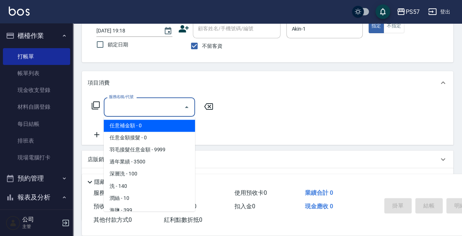
click at [146, 110] on input "服務名稱/代號" at bounding box center [144, 107] width 74 height 13
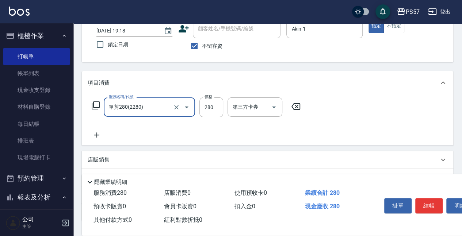
type input "單剪280(2280)"
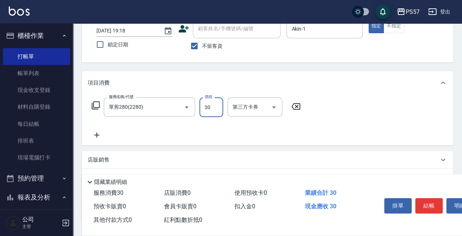
type input "300"
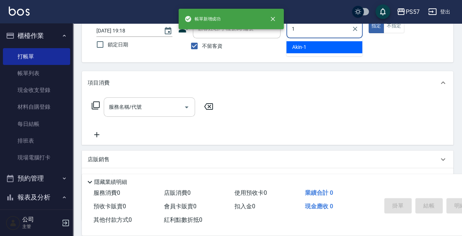
type input "Akin-1"
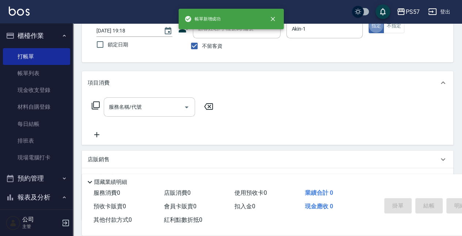
click at [140, 108] on input "服務名稱/代號" at bounding box center [144, 107] width 74 height 13
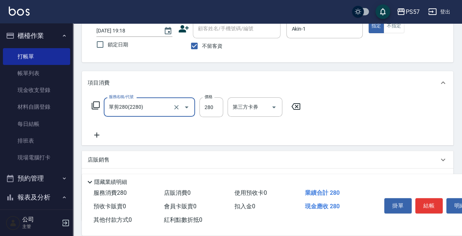
type input "單剪280(2280)"
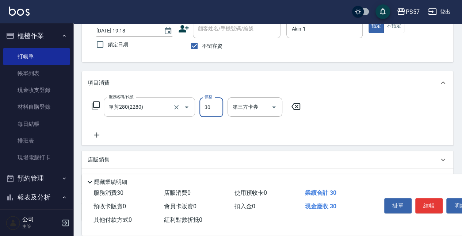
type input "300"
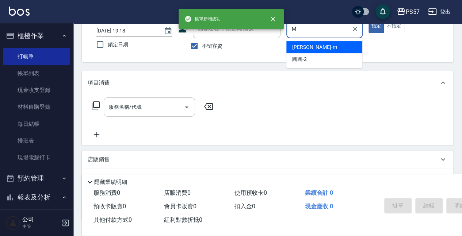
type input "[PERSON_NAME]-m"
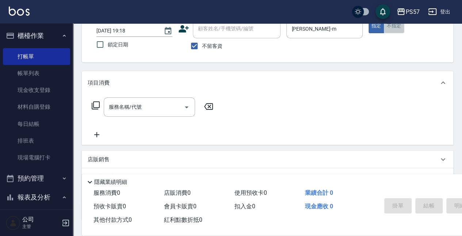
click at [389, 28] on button "不指定" at bounding box center [394, 26] width 20 height 14
click at [157, 118] on div "服務名稱/代號 服務名稱/代號" at bounding box center [153, 119] width 130 height 42
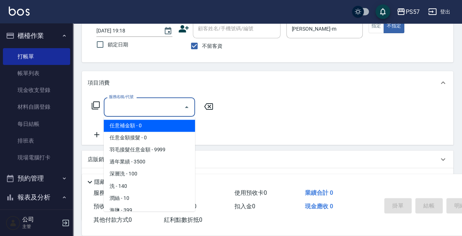
click at [150, 112] on input "服務名稱/代號" at bounding box center [144, 107] width 74 height 13
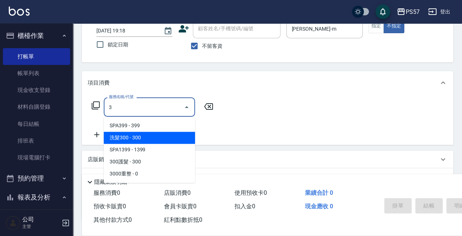
click at [145, 135] on span "洗髮300 - 300" at bounding box center [149, 138] width 91 height 12
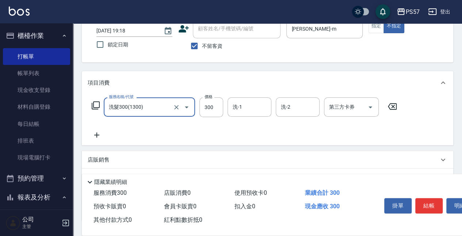
type input "洗髮300(1300)"
click at [99, 137] on icon at bounding box center [97, 135] width 18 height 9
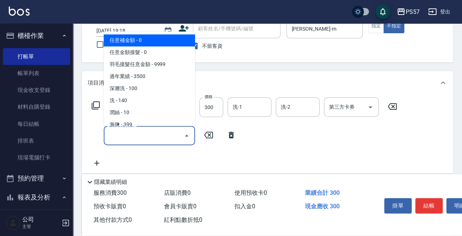
click at [107, 136] on input "服務名稱/代號" at bounding box center [144, 135] width 74 height 13
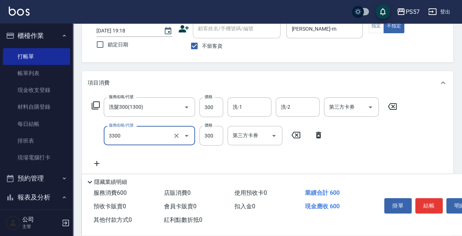
type input "300護髮(3300)"
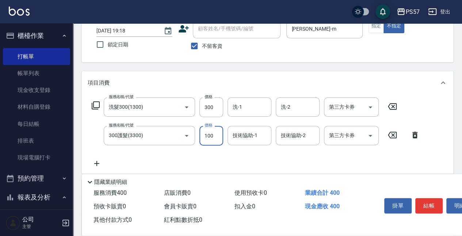
type input "100"
click at [95, 159] on div "服務名稱/代號 洗髮300(1300) 服務名稱/代號 價格 300 價格 洗-1 洗-1 洗-2 洗-2 第三方卡券 第三方卡券 服務名稱/代號 300護髮…" at bounding box center [256, 133] width 336 height 70
click at [110, 160] on div "服務名稱/代號 洗髮300(1300) 服務名稱/代號 價格 300 價格 洗-1 洗-1 洗-2 洗-2 第三方卡券 第三方卡券 服務名稱/代號 300護髮…" at bounding box center [256, 133] width 336 height 70
click at [103, 165] on icon at bounding box center [97, 163] width 18 height 9
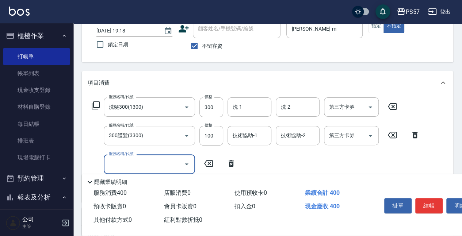
click at [120, 167] on input "服務名稱/代號" at bounding box center [144, 164] width 74 height 13
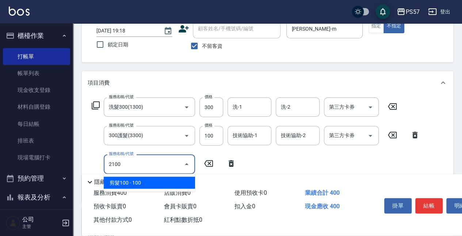
type input "剪髮100(2100)"
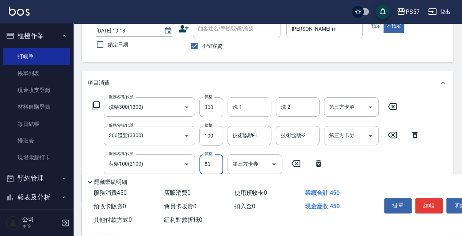
type input "50"
click at [245, 107] on input "洗-1" at bounding box center [249, 107] width 37 height 13
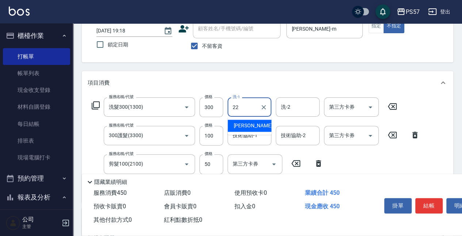
type input "[PERSON_NAME]-22"
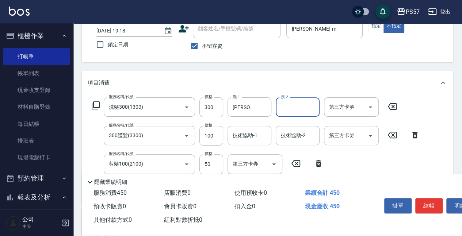
click at [261, 144] on div "技術協助-1" at bounding box center [250, 135] width 44 height 19
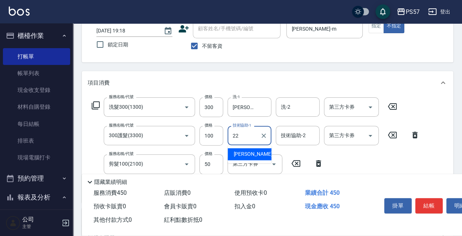
type input "[PERSON_NAME]-22"
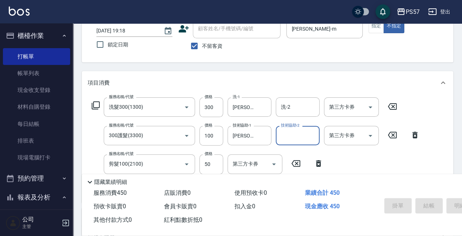
type input "[DATE] 19:19"
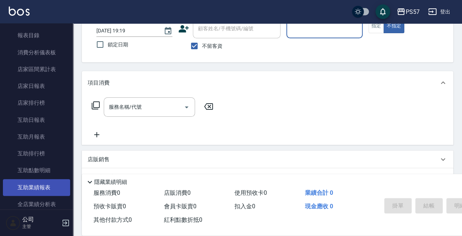
scroll to position [268, 0]
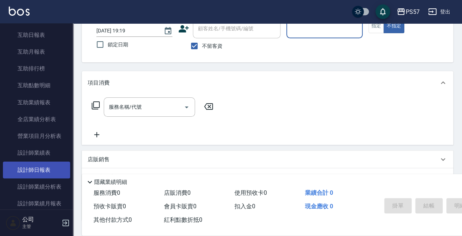
click at [47, 171] on link "設計師日報表" at bounding box center [36, 170] width 67 height 17
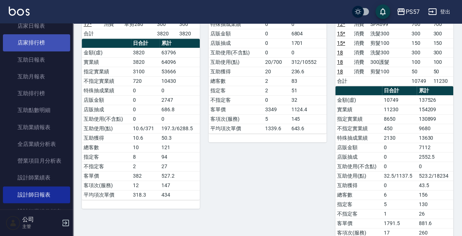
scroll to position [219, 0]
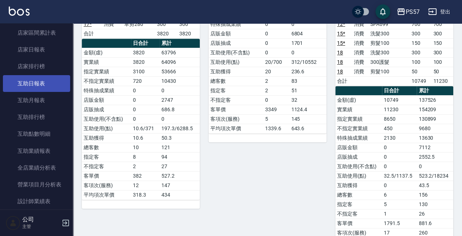
click at [32, 89] on link "互助日報表" at bounding box center [36, 83] width 67 height 17
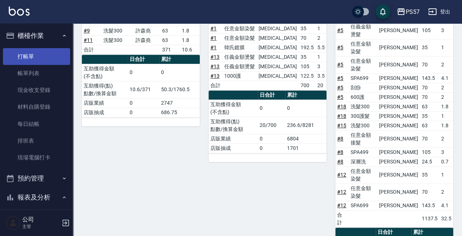
click at [30, 54] on link "打帳單" at bounding box center [36, 56] width 67 height 17
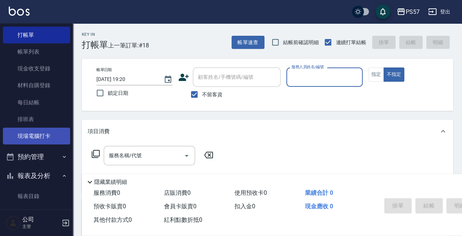
scroll to position [49, 0]
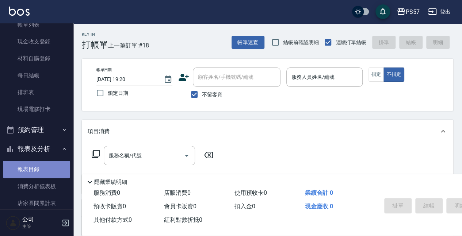
click at [37, 171] on link "報表目錄" at bounding box center [36, 169] width 67 height 17
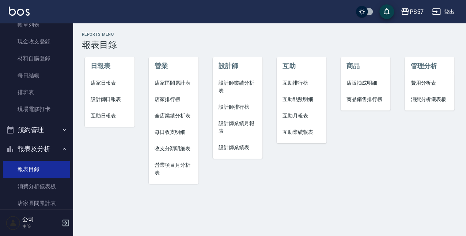
click at [106, 83] on span "店家日報表" at bounding box center [110, 83] width 38 height 8
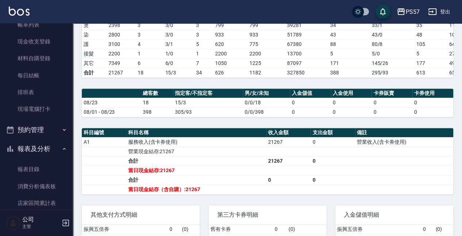
scroll to position [146, 0]
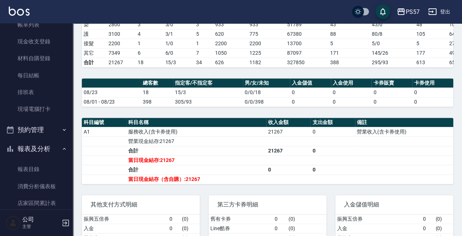
click at [35, 167] on link "報表目錄" at bounding box center [36, 169] width 67 height 17
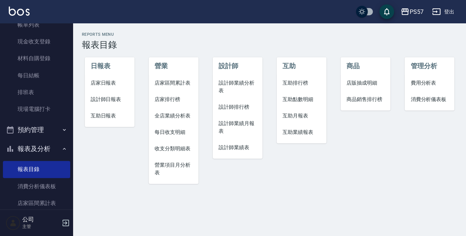
click at [117, 101] on span "設計師日報表" at bounding box center [110, 100] width 38 height 8
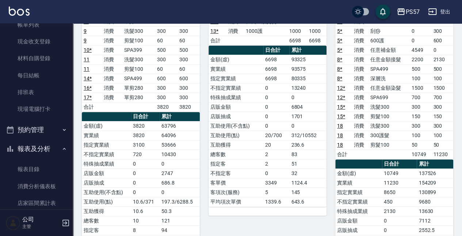
scroll to position [122, 0]
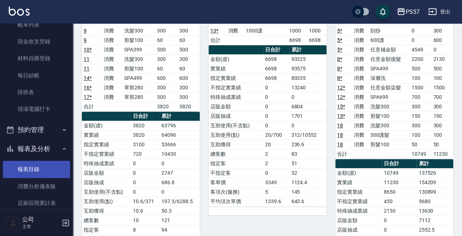
drag, startPoint x: 30, startPoint y: 164, endPoint x: 36, endPoint y: 161, distance: 6.0
click at [30, 164] on link "報表目錄" at bounding box center [36, 169] width 67 height 17
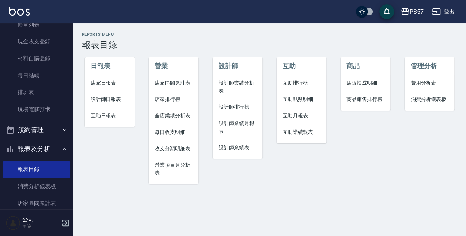
click at [102, 99] on span "設計師日報表" at bounding box center [110, 100] width 38 height 8
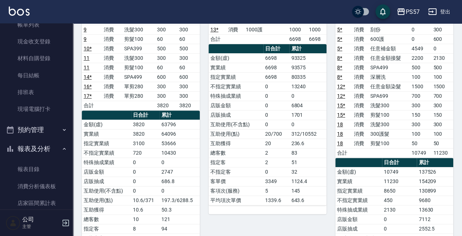
scroll to position [170, 0]
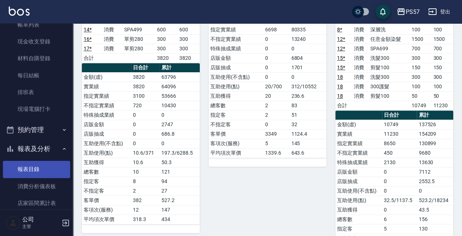
click at [29, 169] on link "報表目錄" at bounding box center [36, 169] width 67 height 17
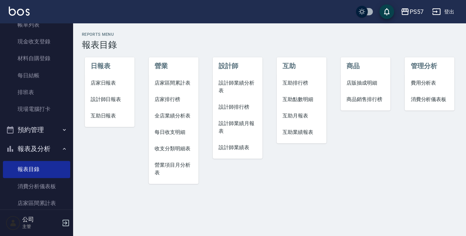
click at [110, 80] on span "店家日報表" at bounding box center [110, 83] width 38 height 8
